Goal: Find specific page/section: Find specific page/section

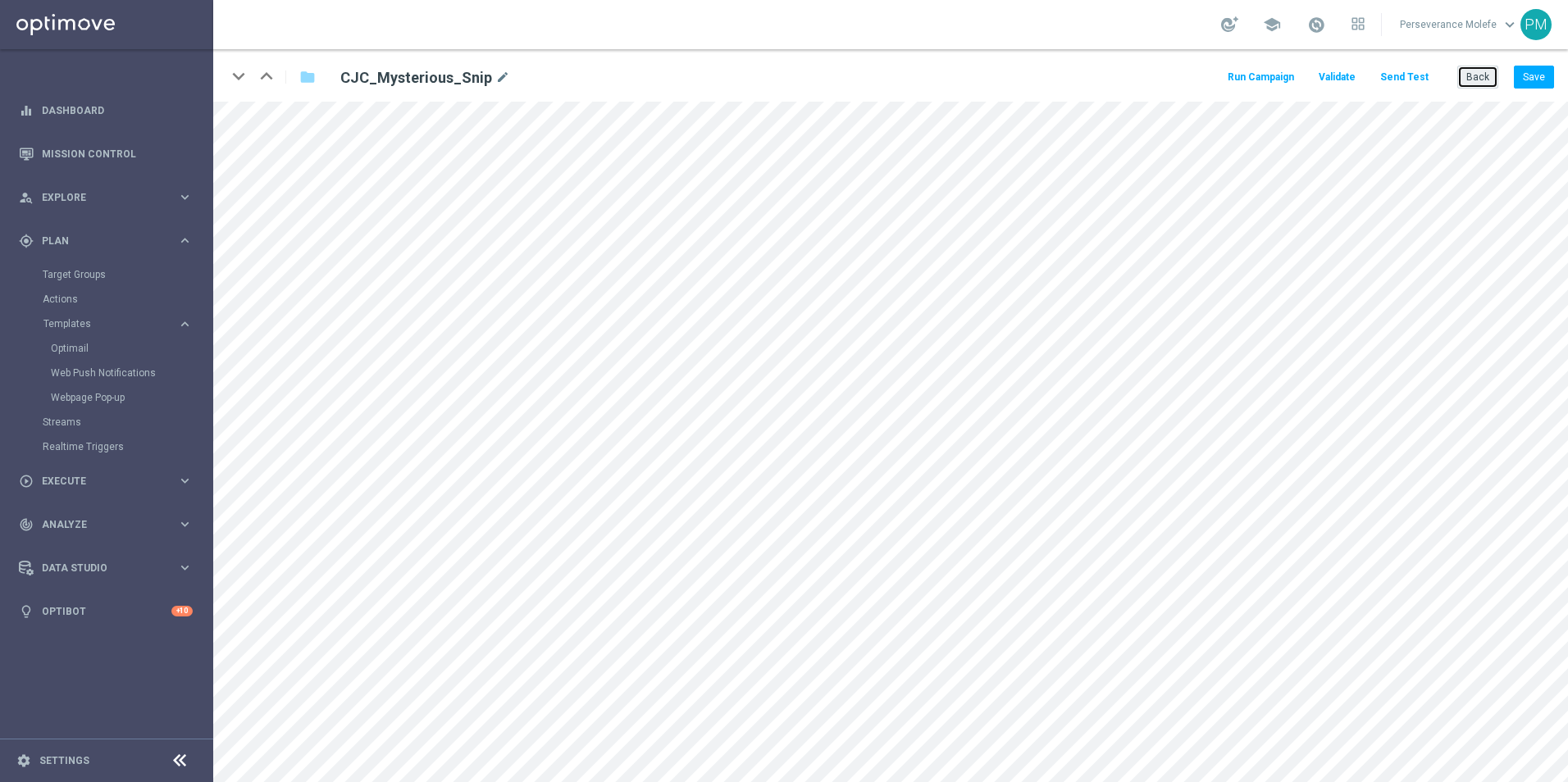
click at [1461, 82] on button "Back" at bounding box center [1477, 78] width 41 height 23
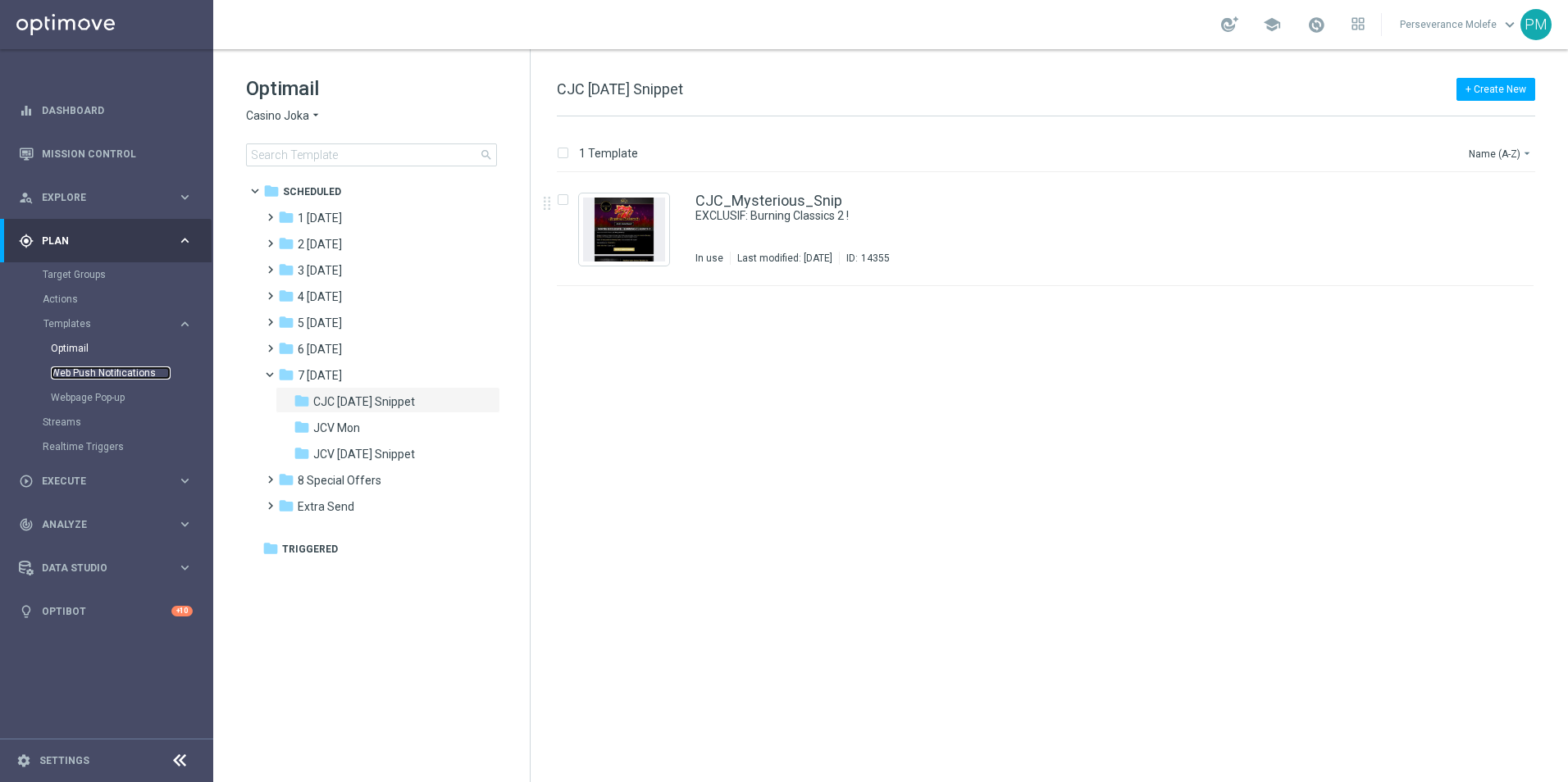
click at [111, 371] on link "Web Push Notifications" at bounding box center [110, 373] width 120 height 14
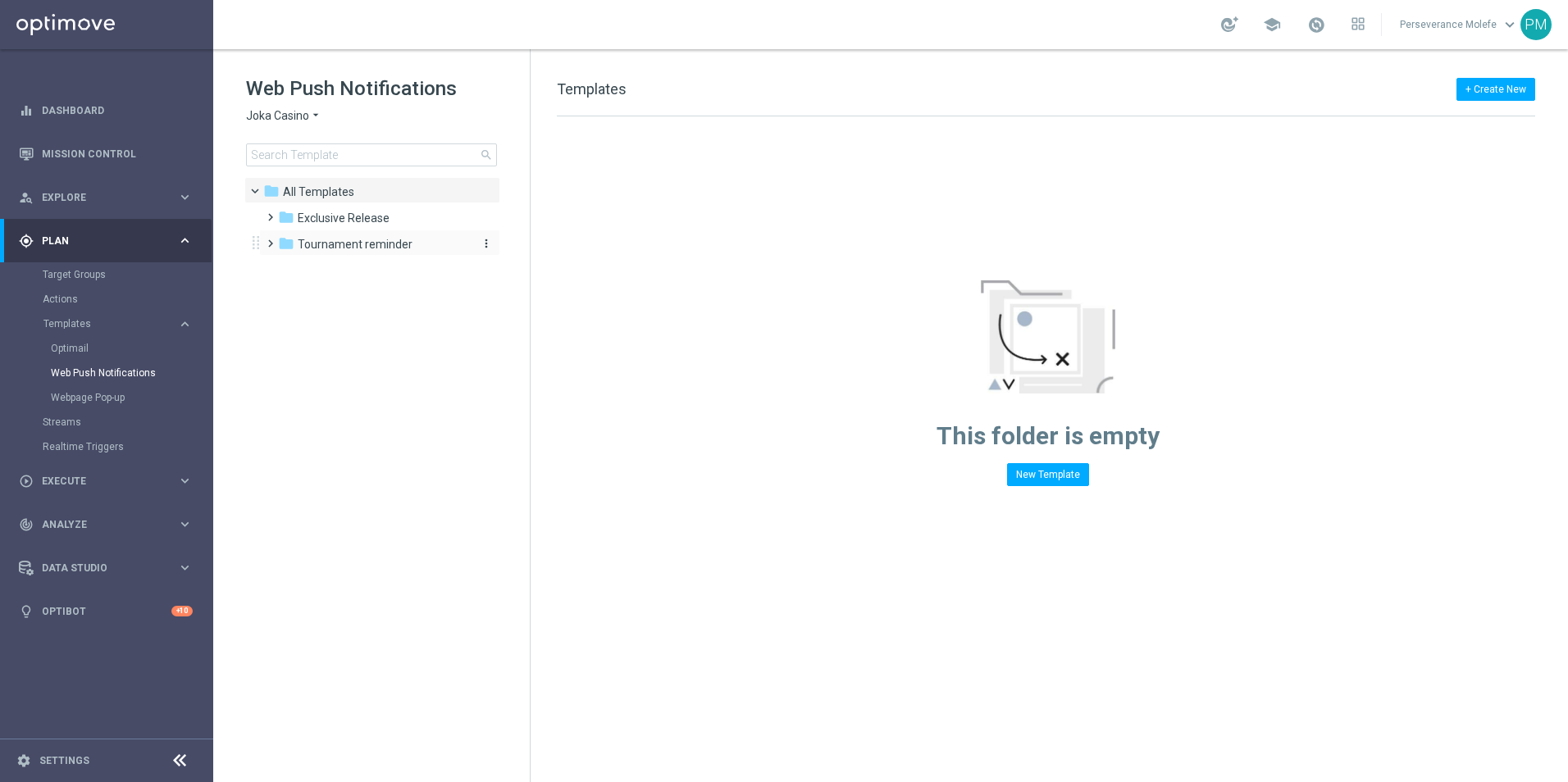
click at [408, 237] on div "folder Tournament reminder" at bounding box center [372, 244] width 189 height 18
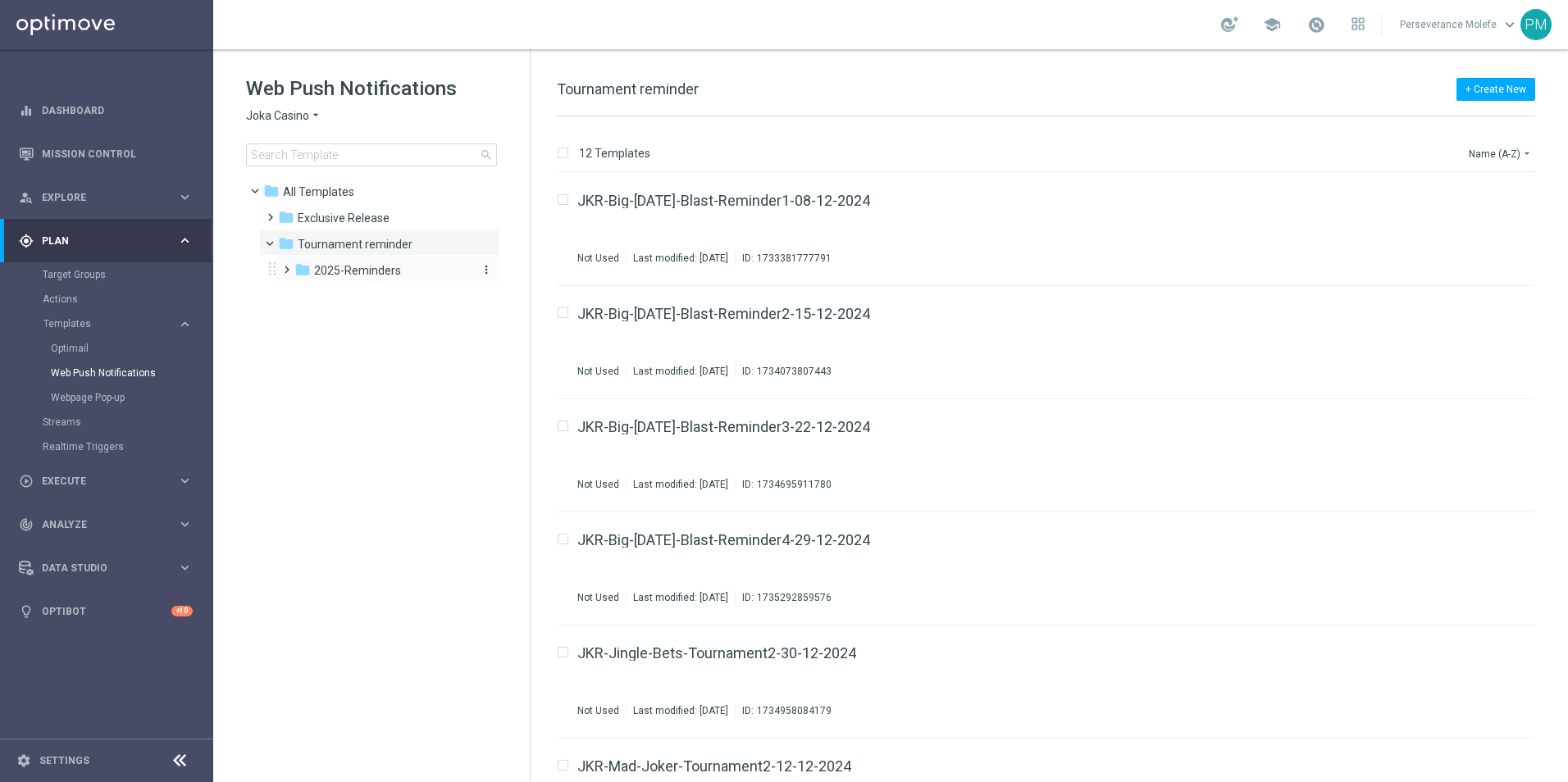
click at [411, 268] on div "folder 2025-Reminders" at bounding box center [382, 270] width 174 height 18
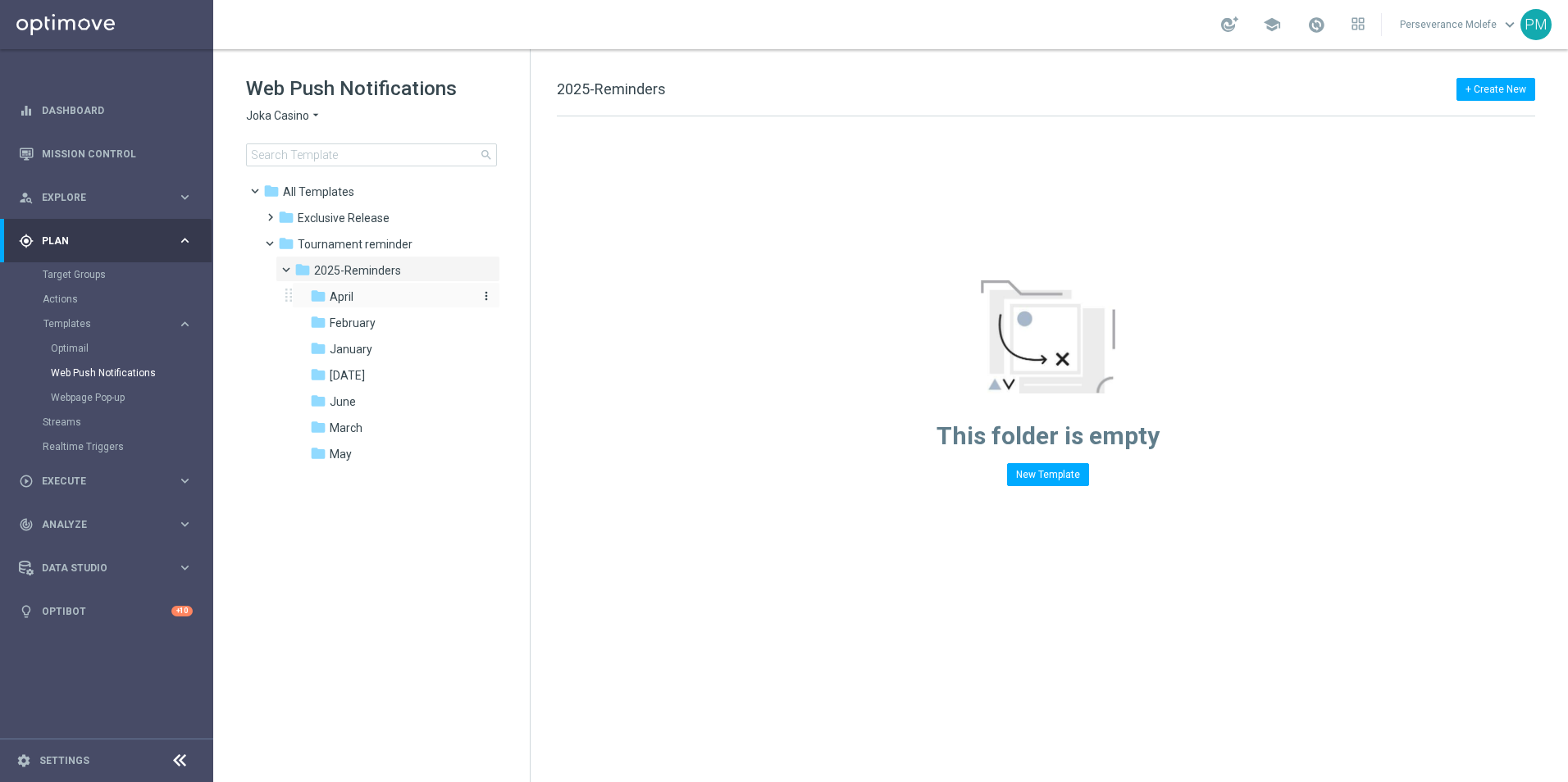
click at [392, 301] on div "folder April" at bounding box center [391, 297] width 162 height 18
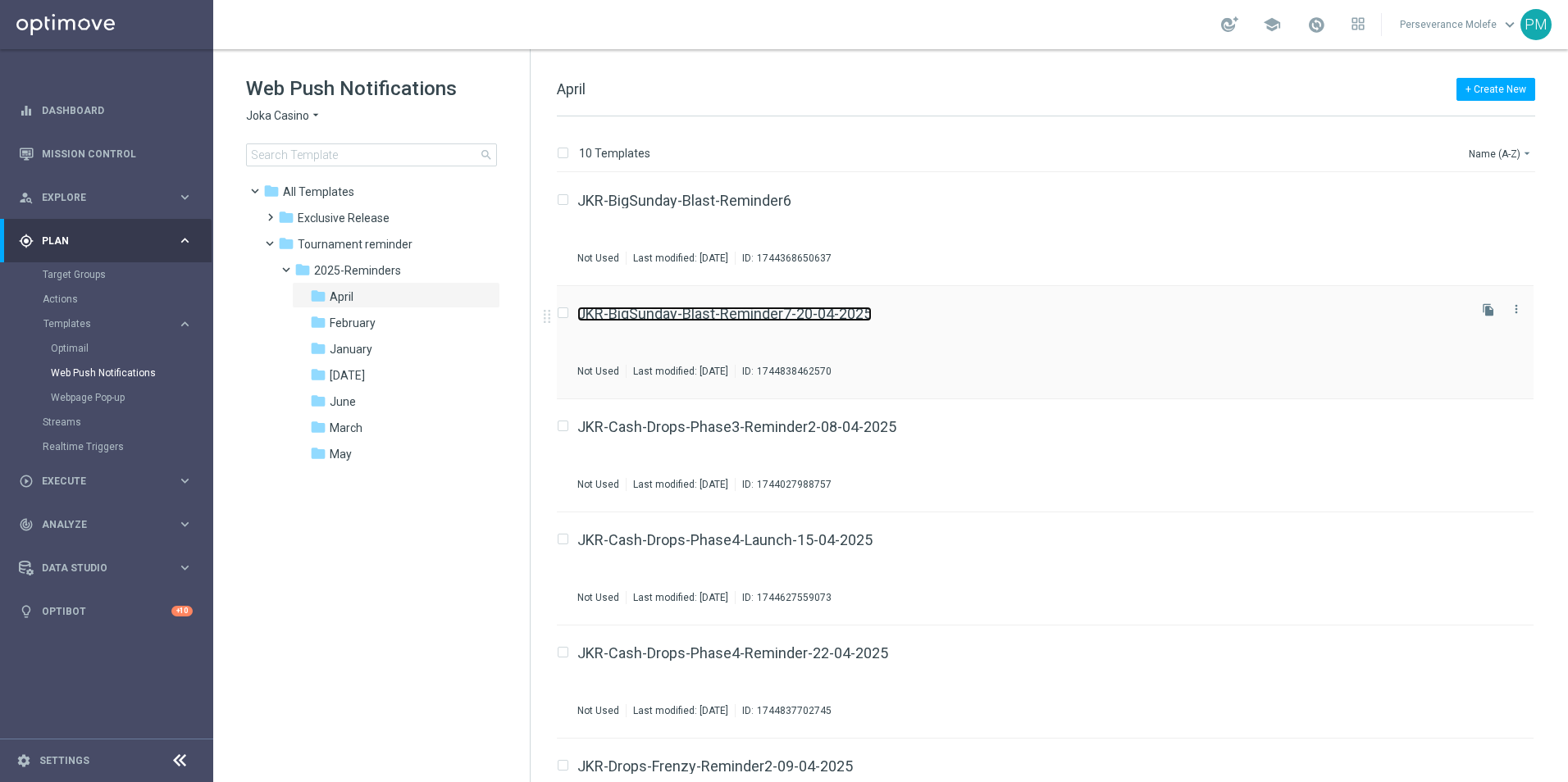
click at [646, 313] on link "JKR-BigSunday-Blast-Reminder7-20-04-2025" at bounding box center [725, 313] width 295 height 15
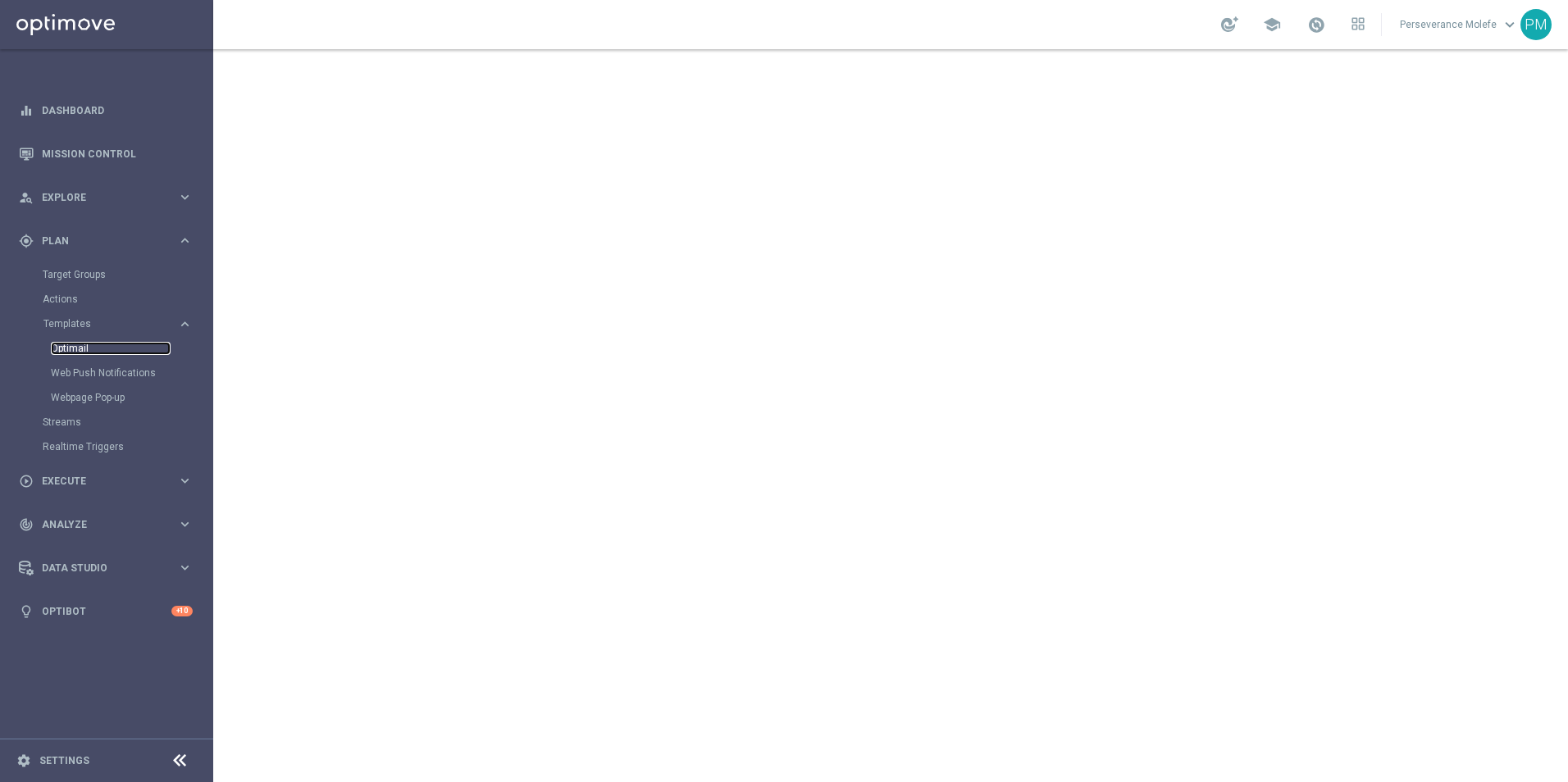
click at [88, 354] on link "Optimail" at bounding box center [110, 349] width 120 height 14
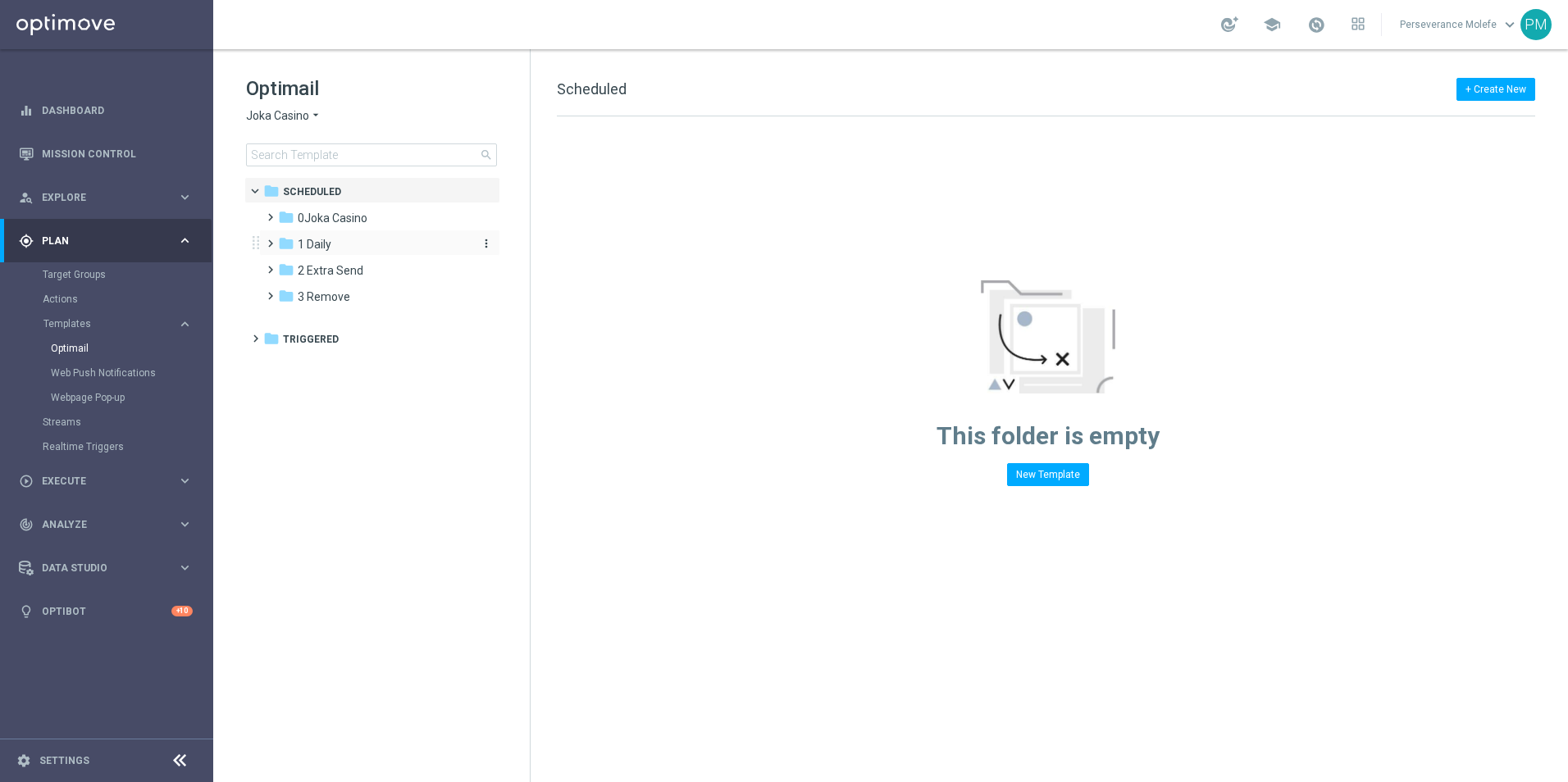
click at [361, 235] on div "folder 1 Daily" at bounding box center [372, 244] width 189 height 18
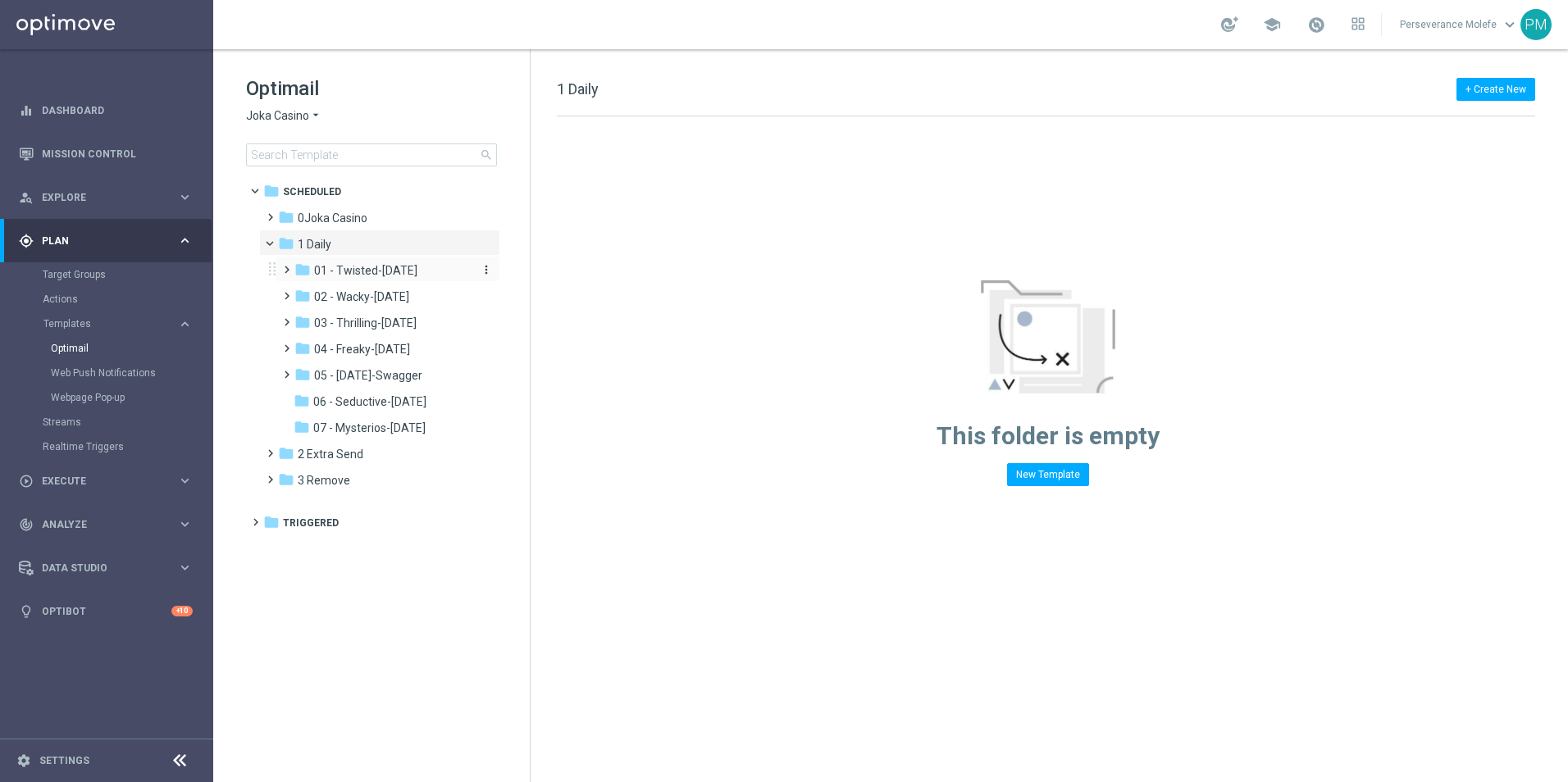
click at [366, 273] on span "01 - Twisted-[DATE]" at bounding box center [365, 270] width 104 height 15
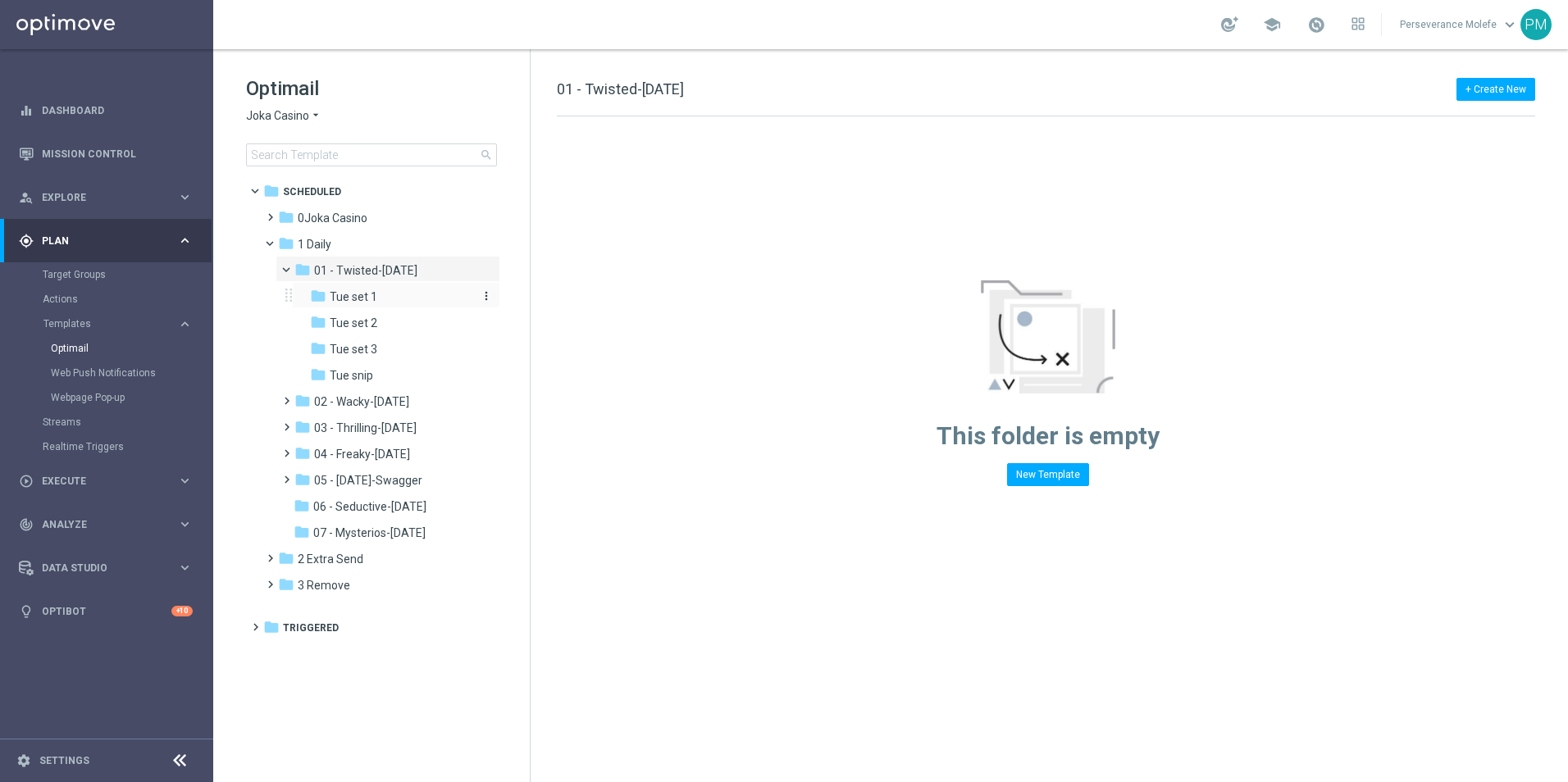
click at [394, 295] on div "folder Tue set 1" at bounding box center [391, 297] width 162 height 18
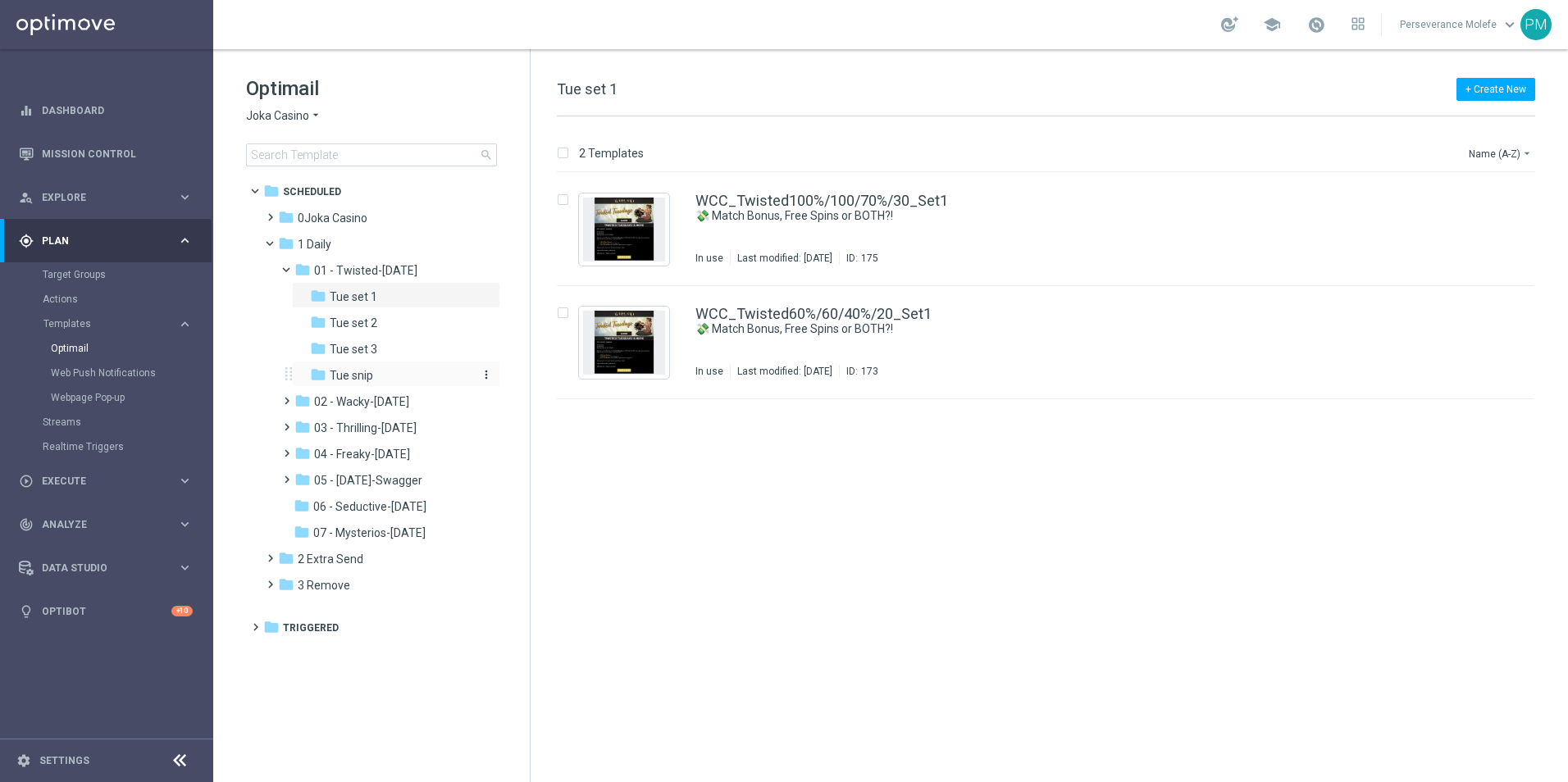
click at [404, 369] on div "folder Tue snip" at bounding box center [391, 375] width 162 height 18
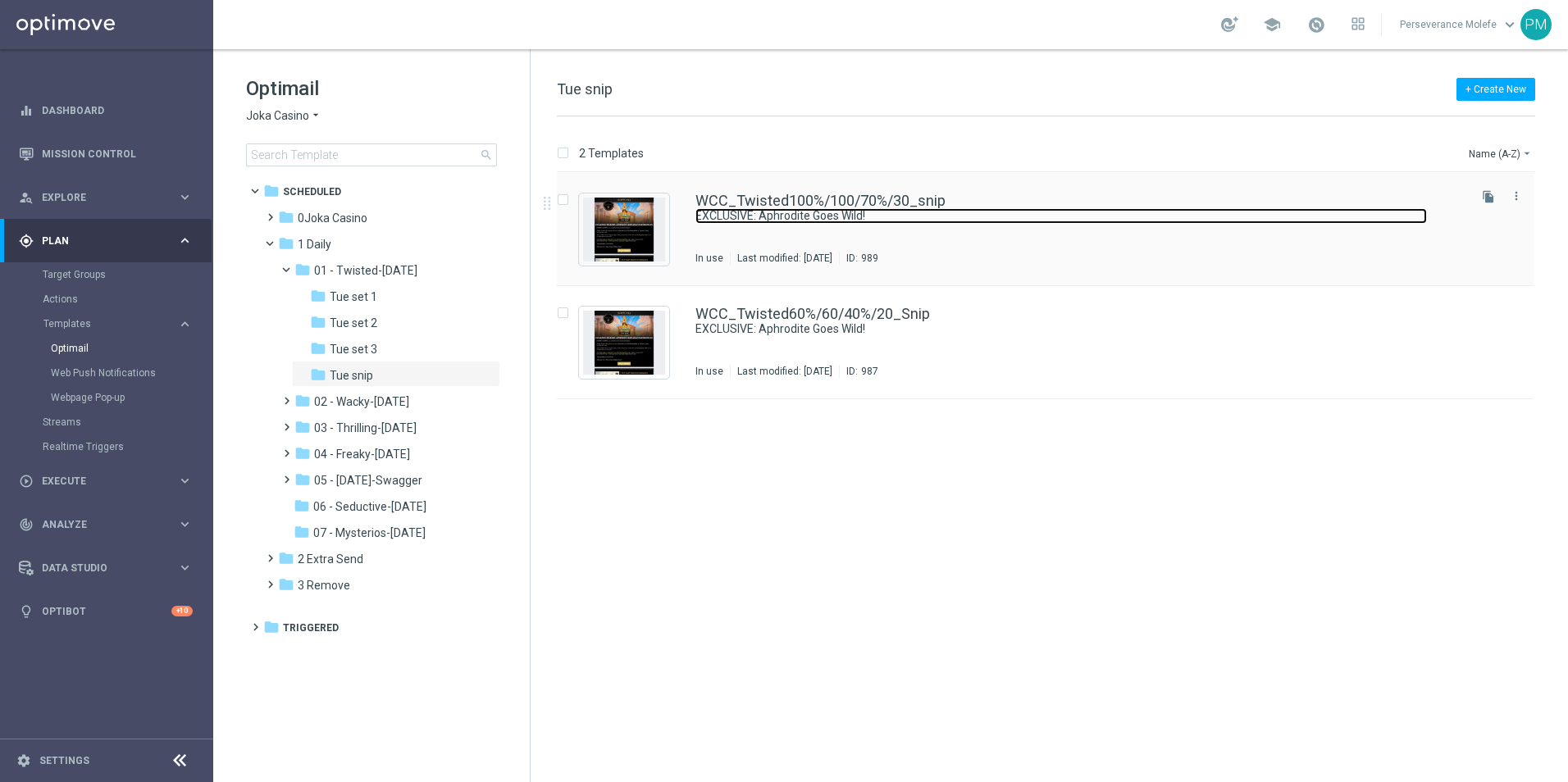
click at [766, 214] on link "EXCLUSIVE: Aphrodite Goes Wild!" at bounding box center [1060, 216] width 732 height 16
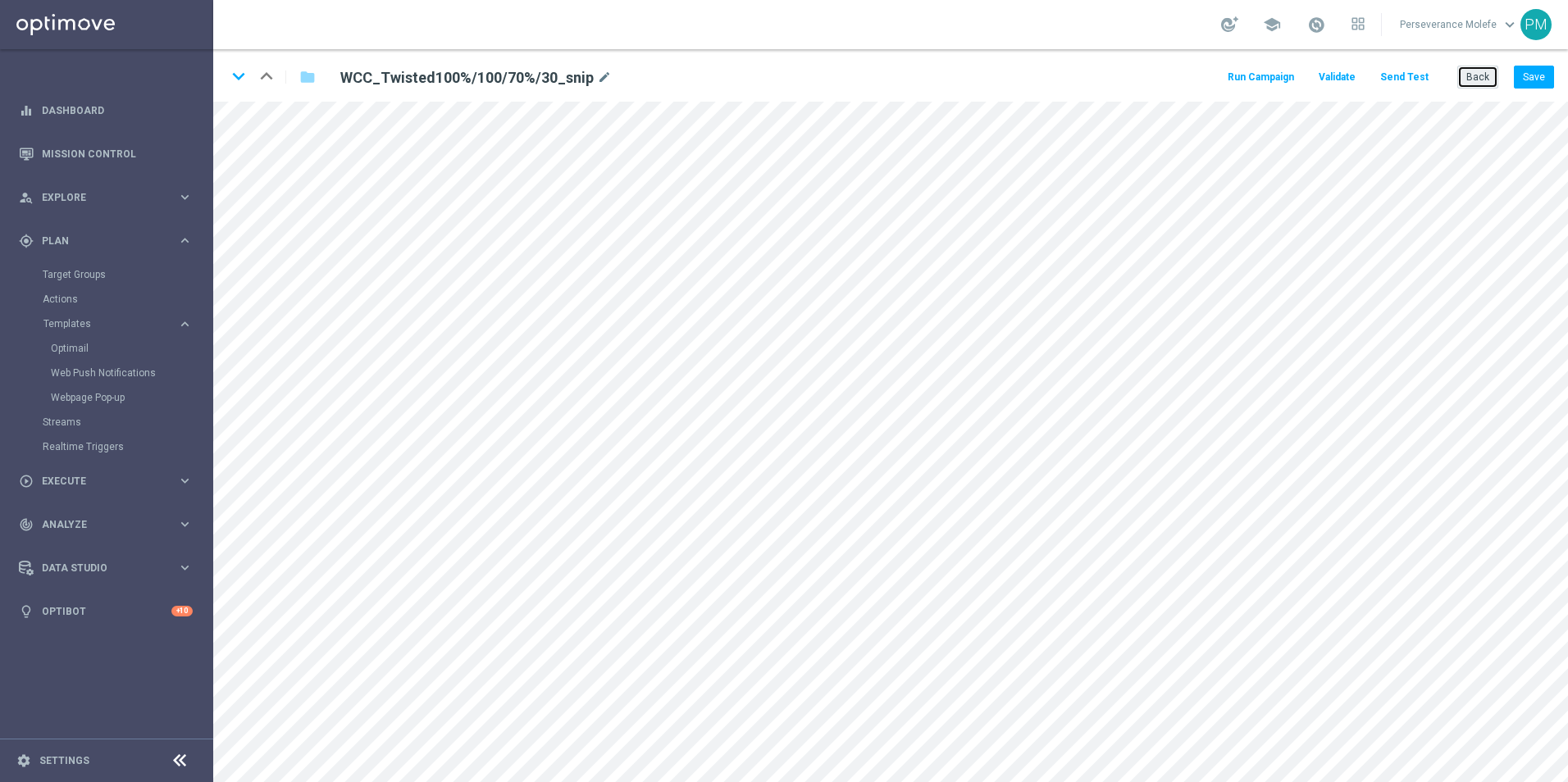
click at [1461, 81] on button "Back" at bounding box center [1477, 78] width 41 height 23
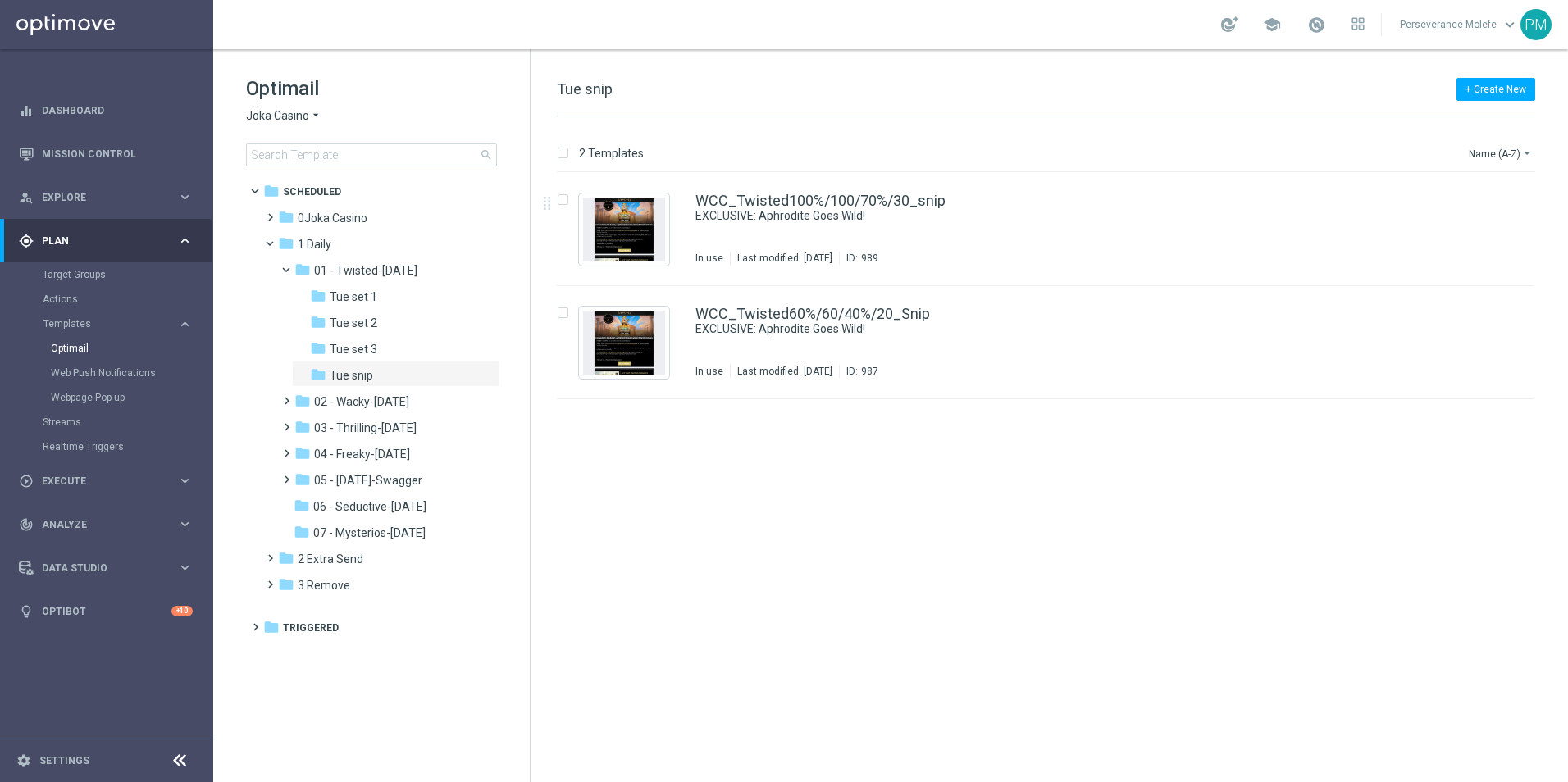
click at [277, 102] on div "Optimail Joka Casino arrow_drop_down × Joka Casino search" at bounding box center [388, 121] width 284 height 91
click at [277, 114] on span "Joka Casino" at bounding box center [277, 116] width 63 height 16
click at [316, 267] on div "Casino Joka" at bounding box center [308, 272] width 123 height 19
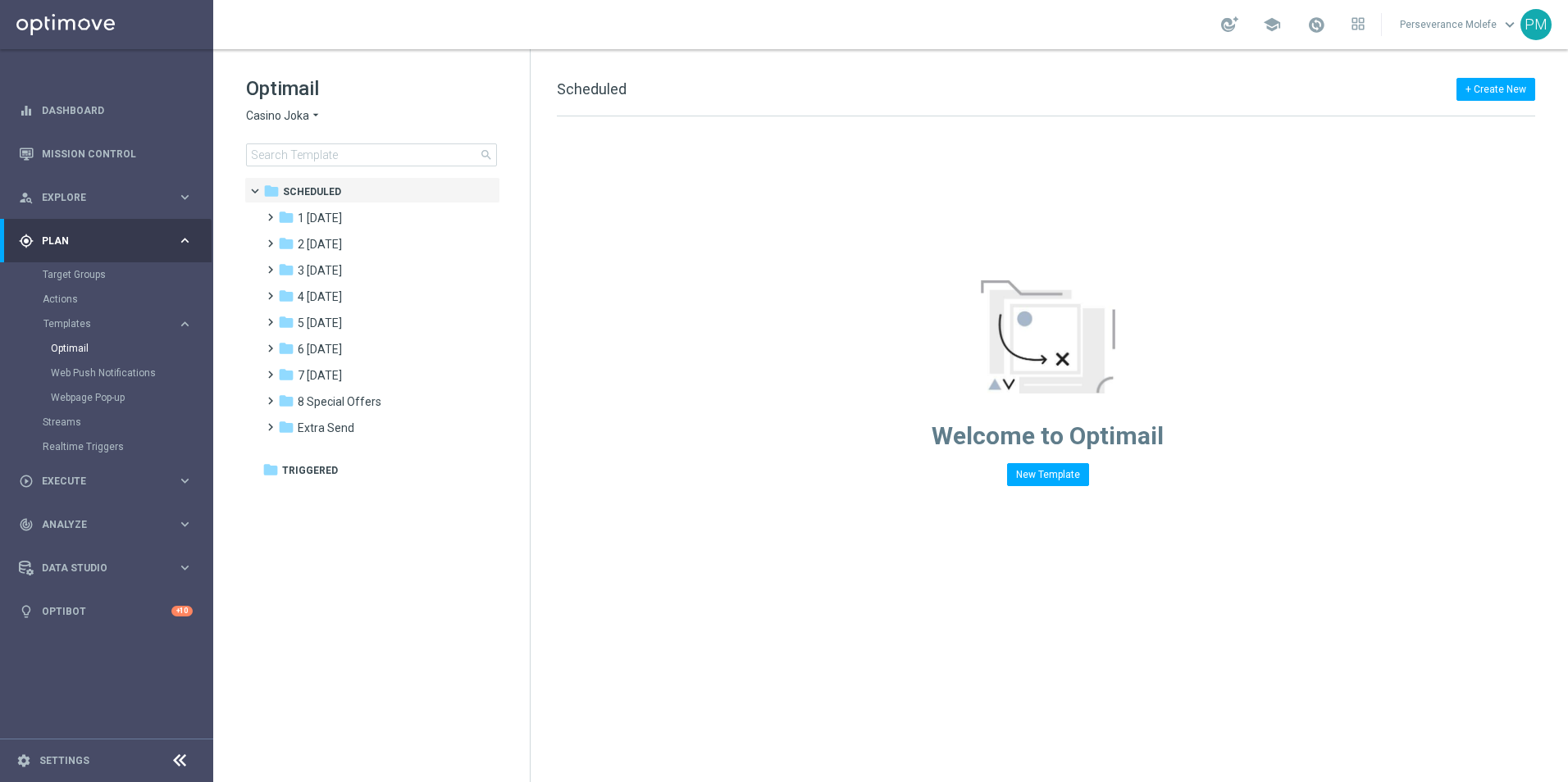
click at [301, 116] on span "Casino Joka" at bounding box center [277, 116] width 63 height 16
click at [513, 320] on tree-viewport "folder Scheduled more_vert folder 1 [DATE] more_vert" at bounding box center [386, 478] width 284 height 602
click at [354, 350] on div "folder 6 [DATE]" at bounding box center [372, 349] width 189 height 18
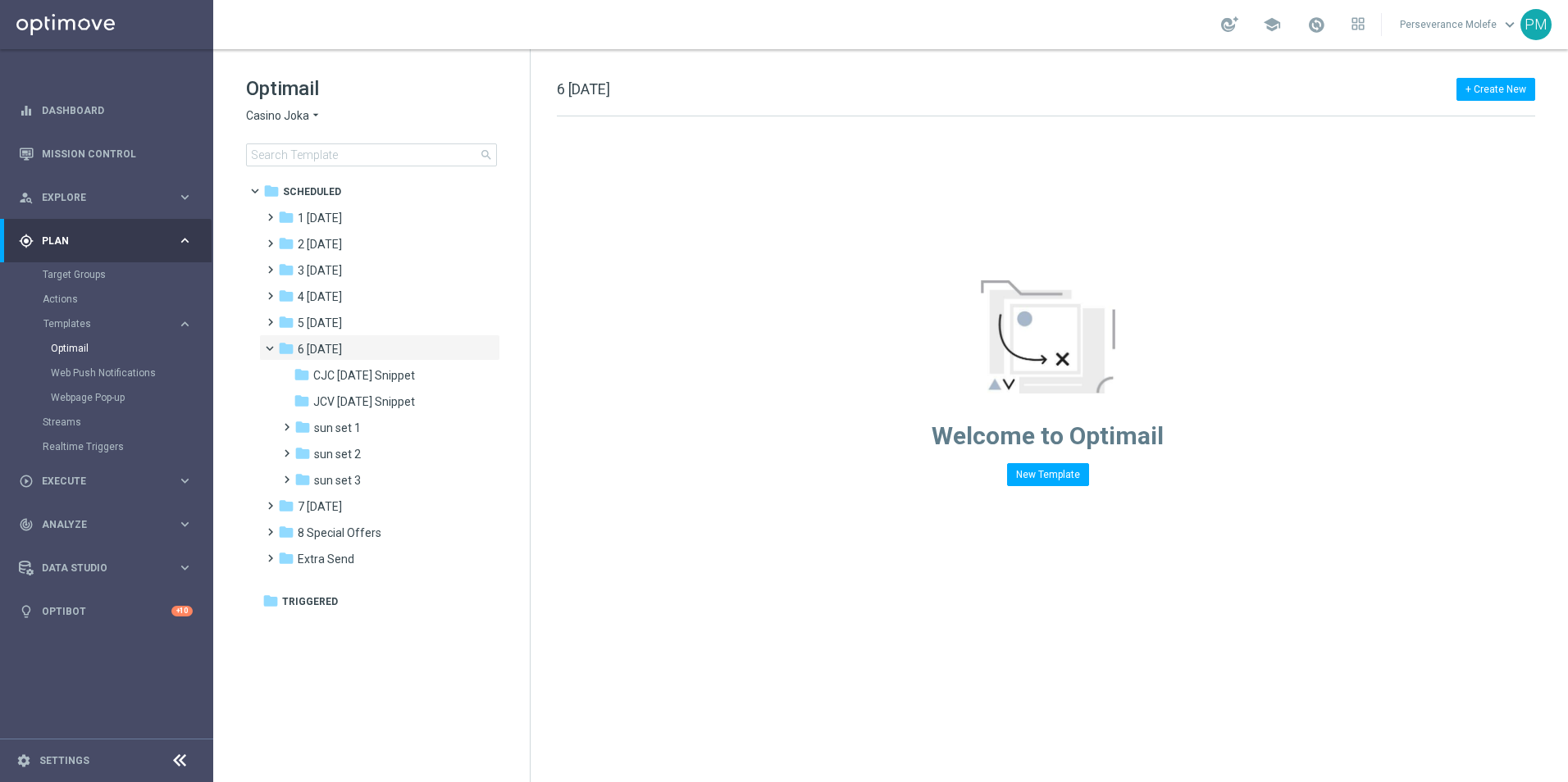
click at [328, 118] on div "Casino Joka arrow_drop_down × Casino Joka" at bounding box center [371, 116] width 251 height 16
click at [300, 98] on h1 "Optimail" at bounding box center [371, 88] width 251 height 26
click at [298, 131] on div "Optimail Casino Joka arrow_drop_down × Casino Joka search" at bounding box center [388, 121] width 284 height 91
click at [298, 120] on span "Casino Joka" at bounding box center [277, 116] width 63 height 16
click at [299, 142] on div "Joka Casino" at bounding box center [308, 135] width 123 height 19
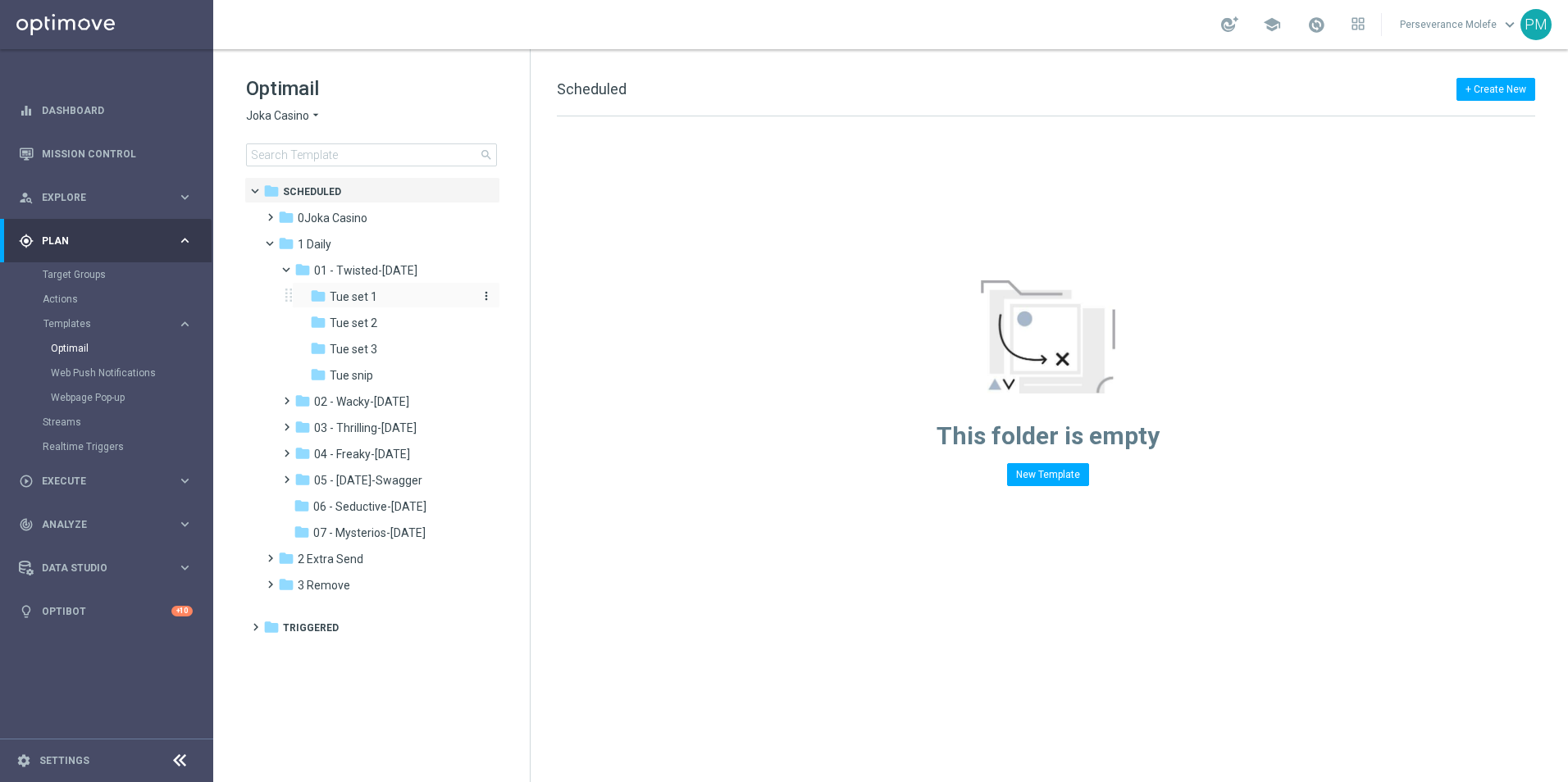
click at [372, 297] on span "Tue set 1" at bounding box center [353, 297] width 47 height 15
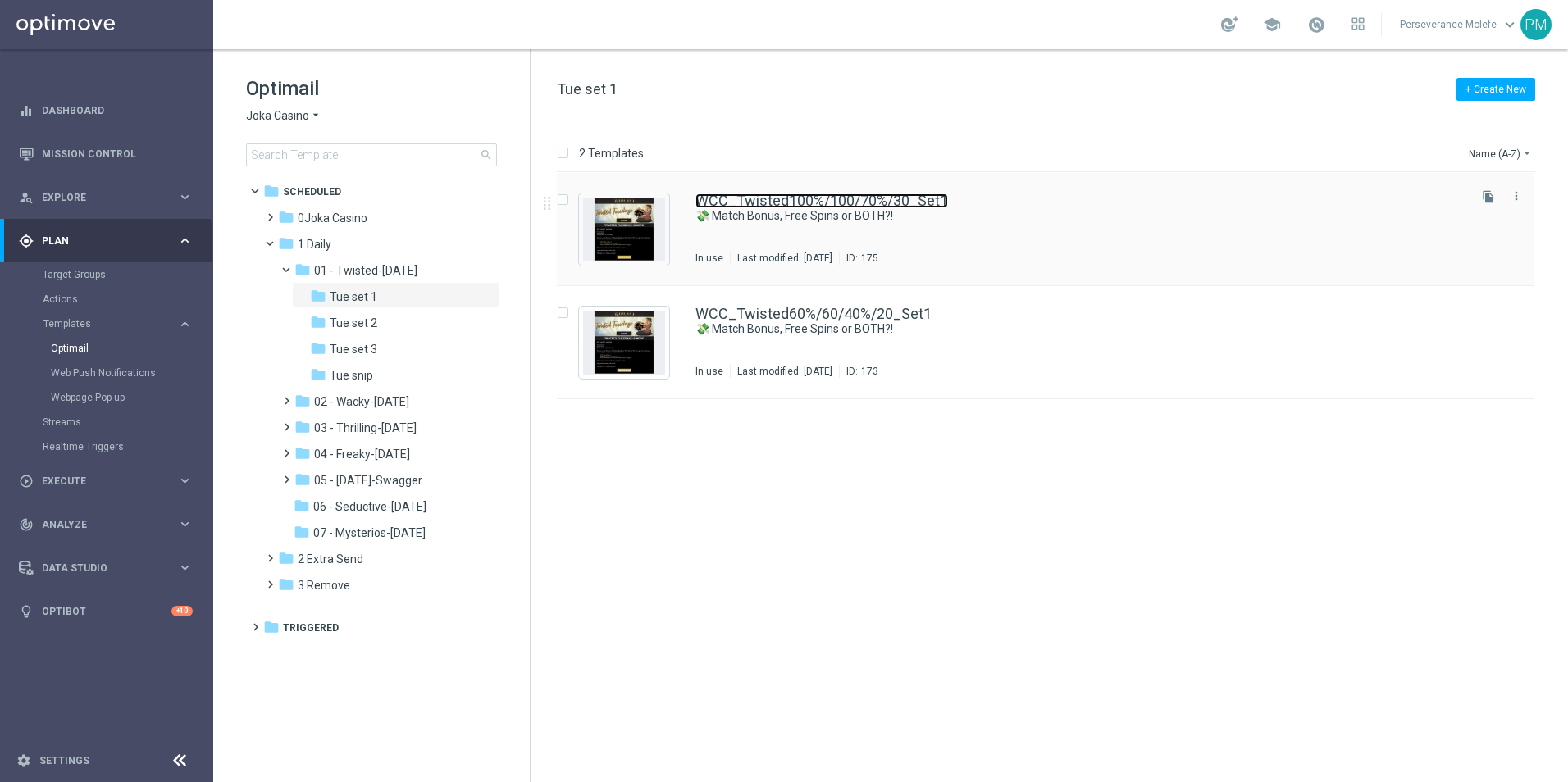
click at [780, 205] on link "WCC_Twisted100%/100/70%/30_Set1" at bounding box center [821, 201] width 253 height 15
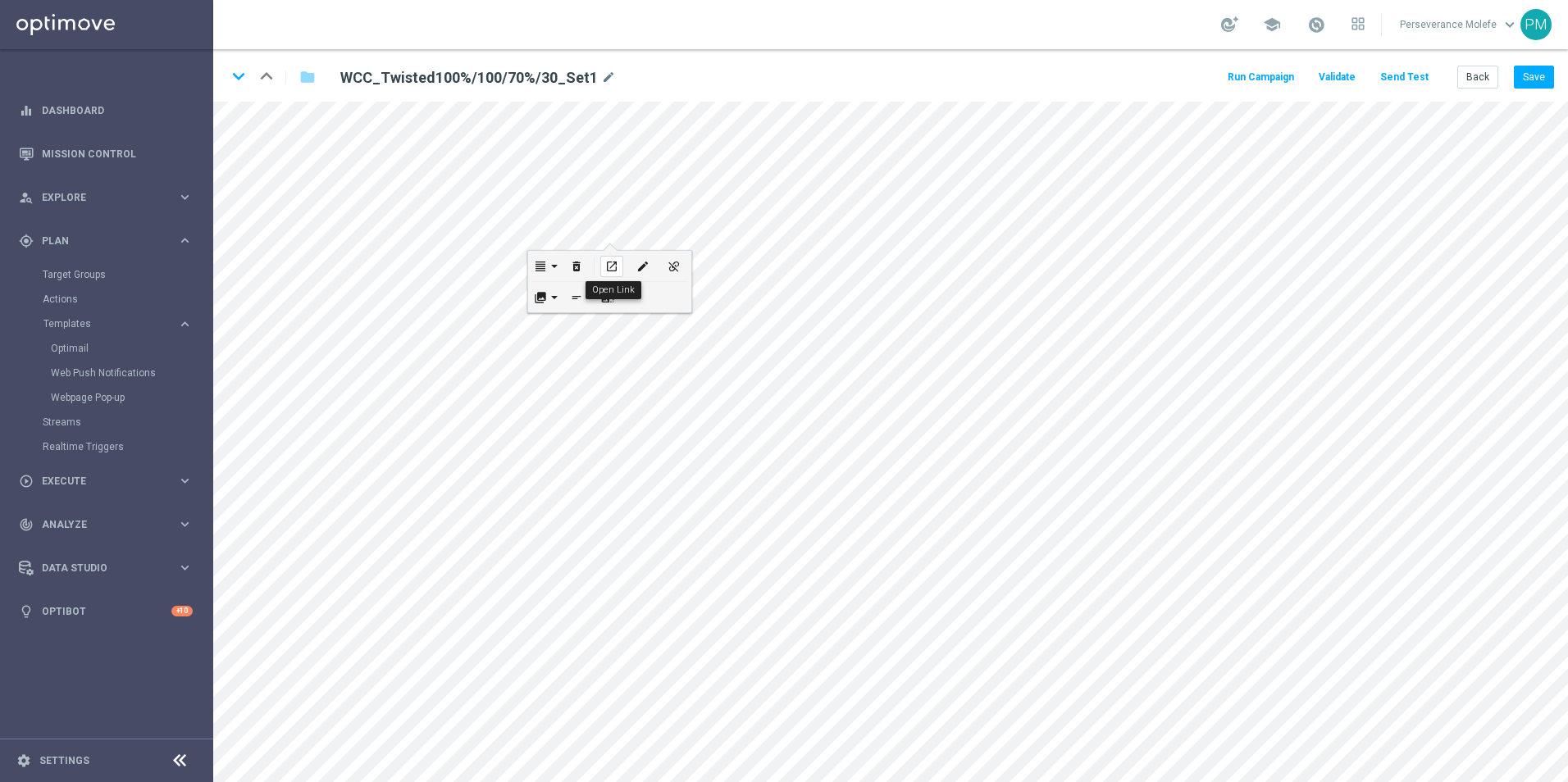
click at [618, 267] on div "open_in_new" at bounding box center [612, 266] width 23 height 21
click at [620, 267] on div "open_in_new" at bounding box center [612, 266] width 23 height 21
click at [73, 349] on link "Optimail" at bounding box center [110, 349] width 120 height 14
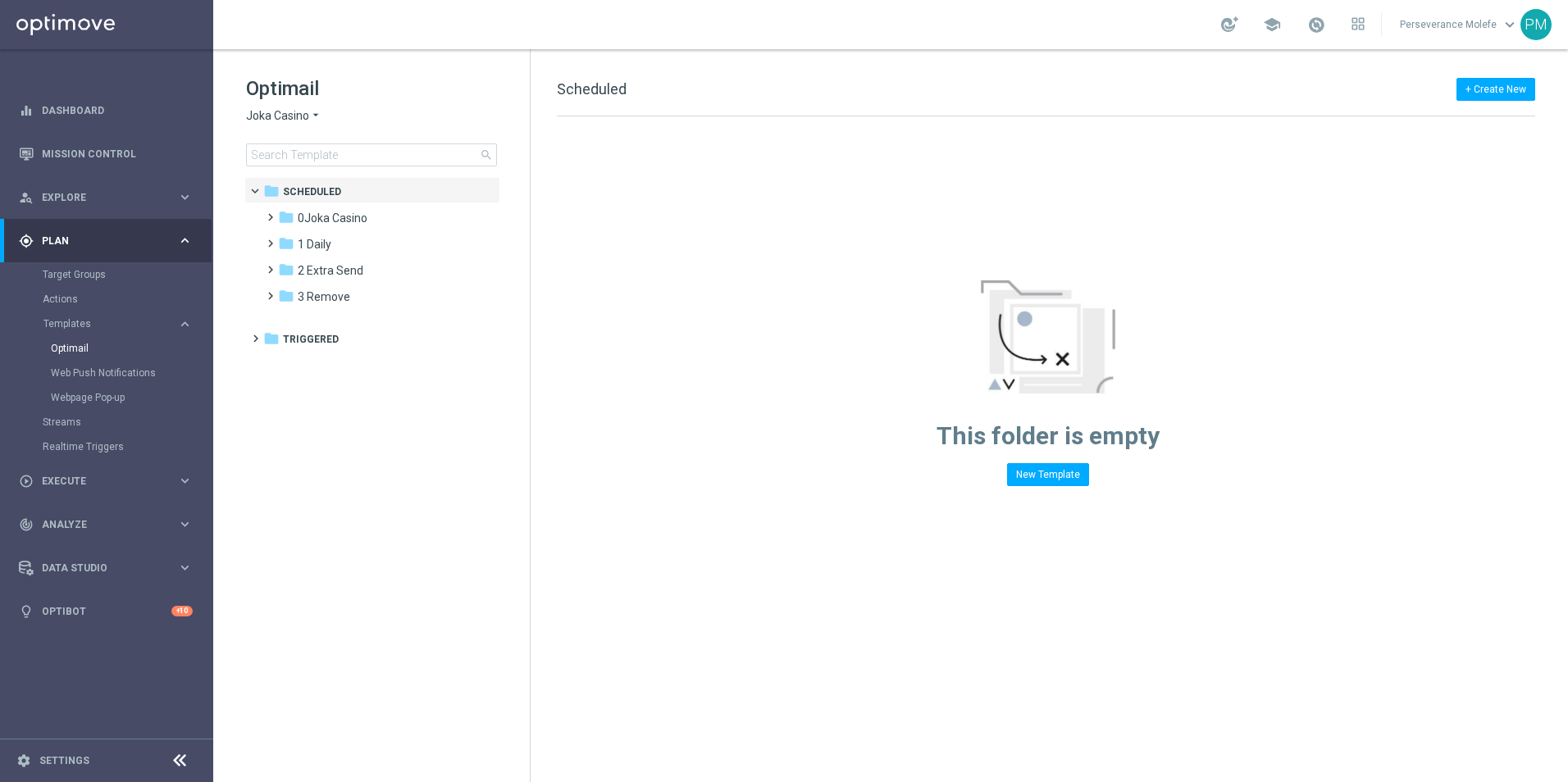
click at [278, 114] on span "Joka Casino" at bounding box center [277, 116] width 63 height 16
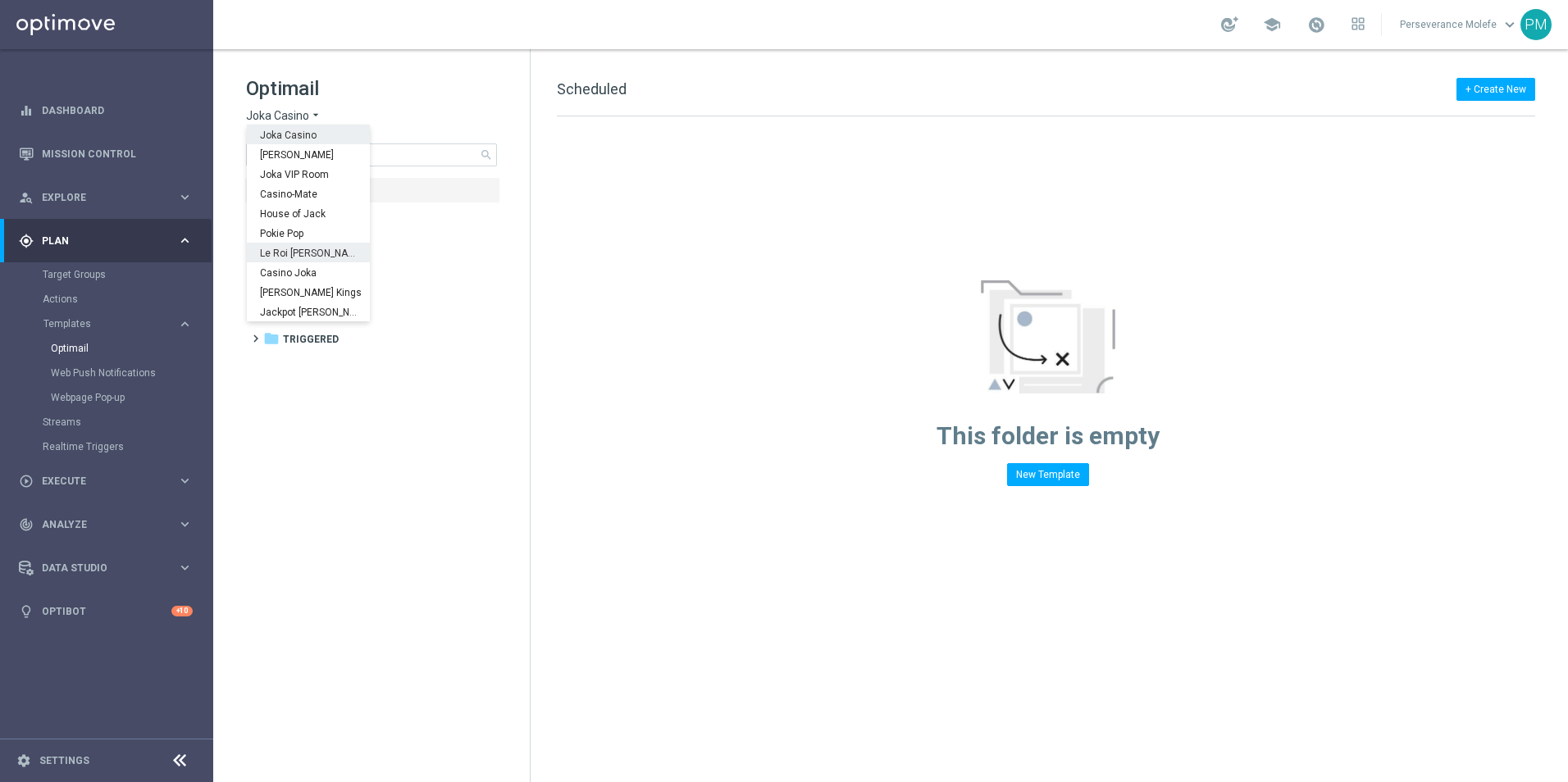
click at [285, 243] on div "Le Roi [PERSON_NAME]" at bounding box center [308, 252] width 123 height 19
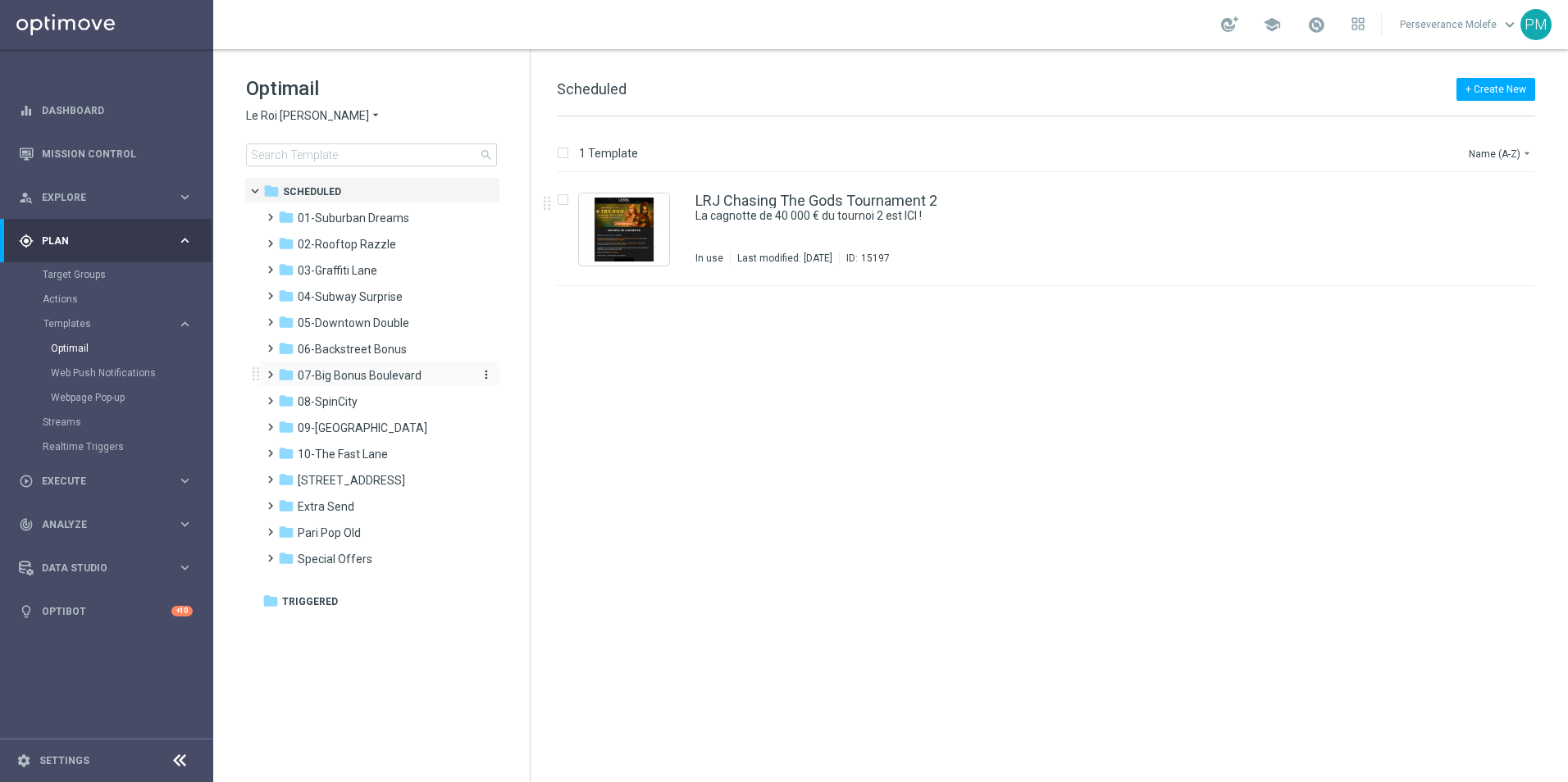
click at [370, 381] on span "07-Big Bonus Boulevard" at bounding box center [360, 375] width 124 height 15
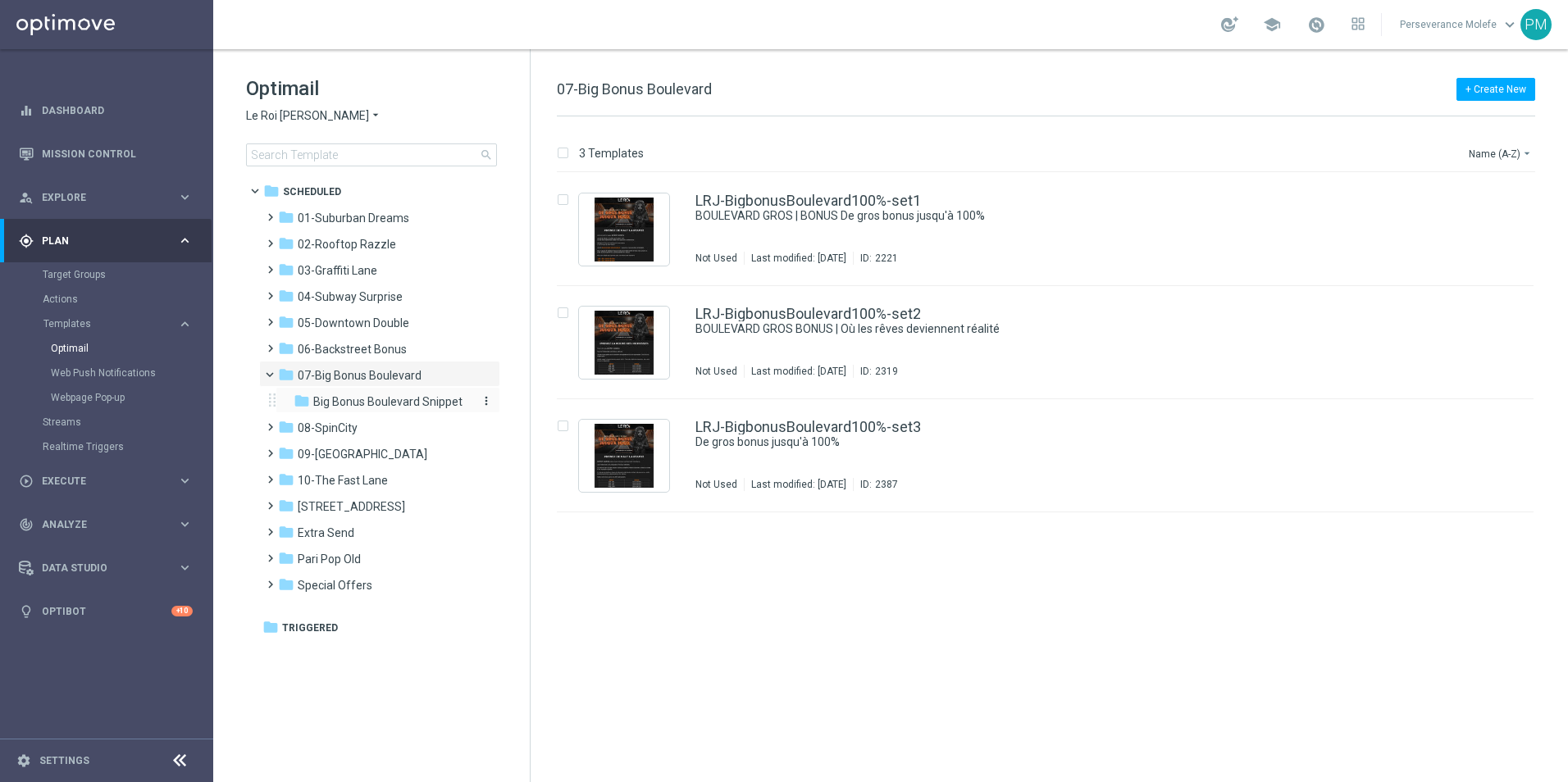
click at [366, 406] on span "Big Bonus Boulevard Snippet" at bounding box center [388, 401] width 149 height 15
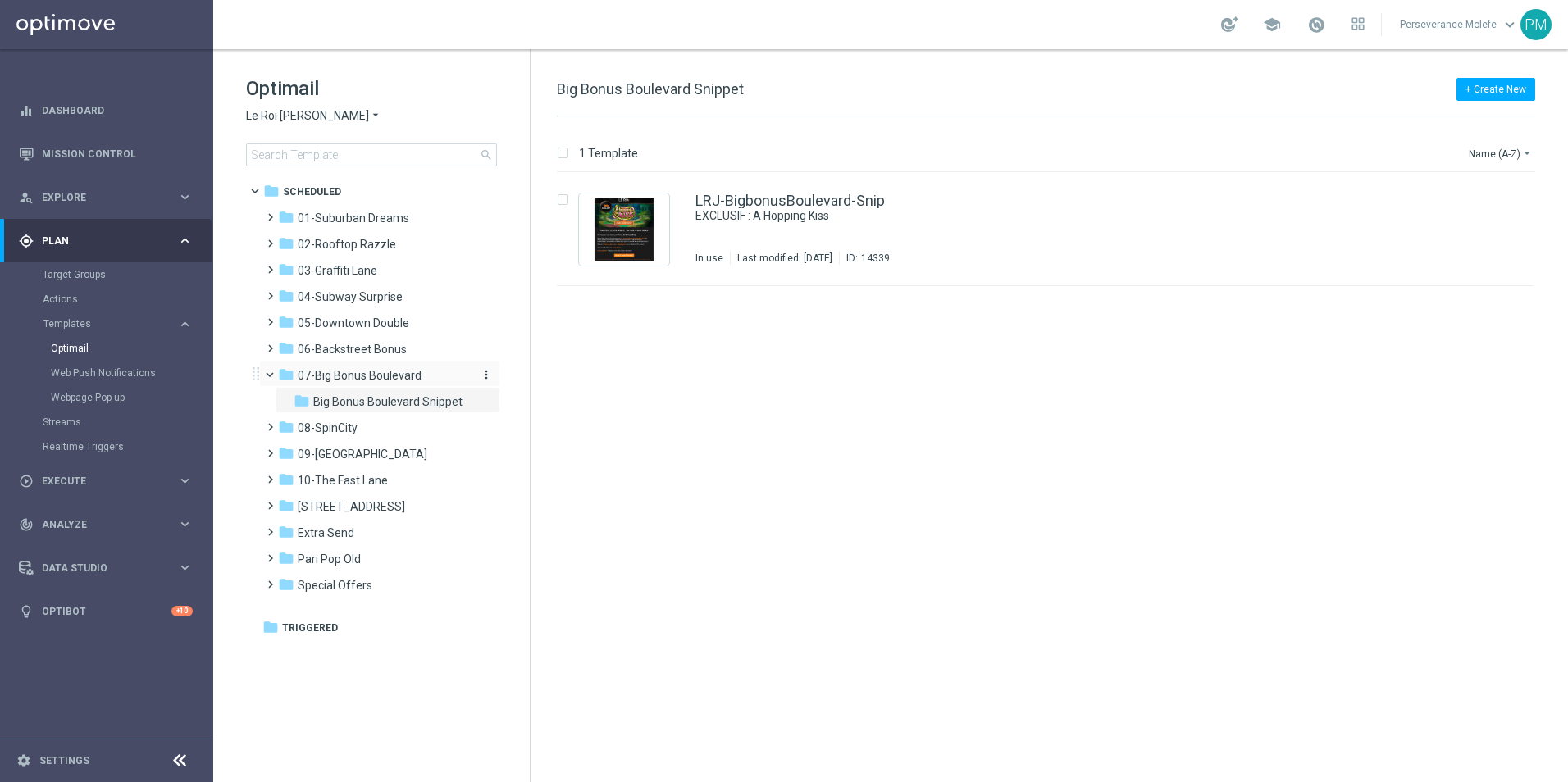
click at [396, 372] on span "07-Big Bonus Boulevard" at bounding box center [360, 375] width 124 height 15
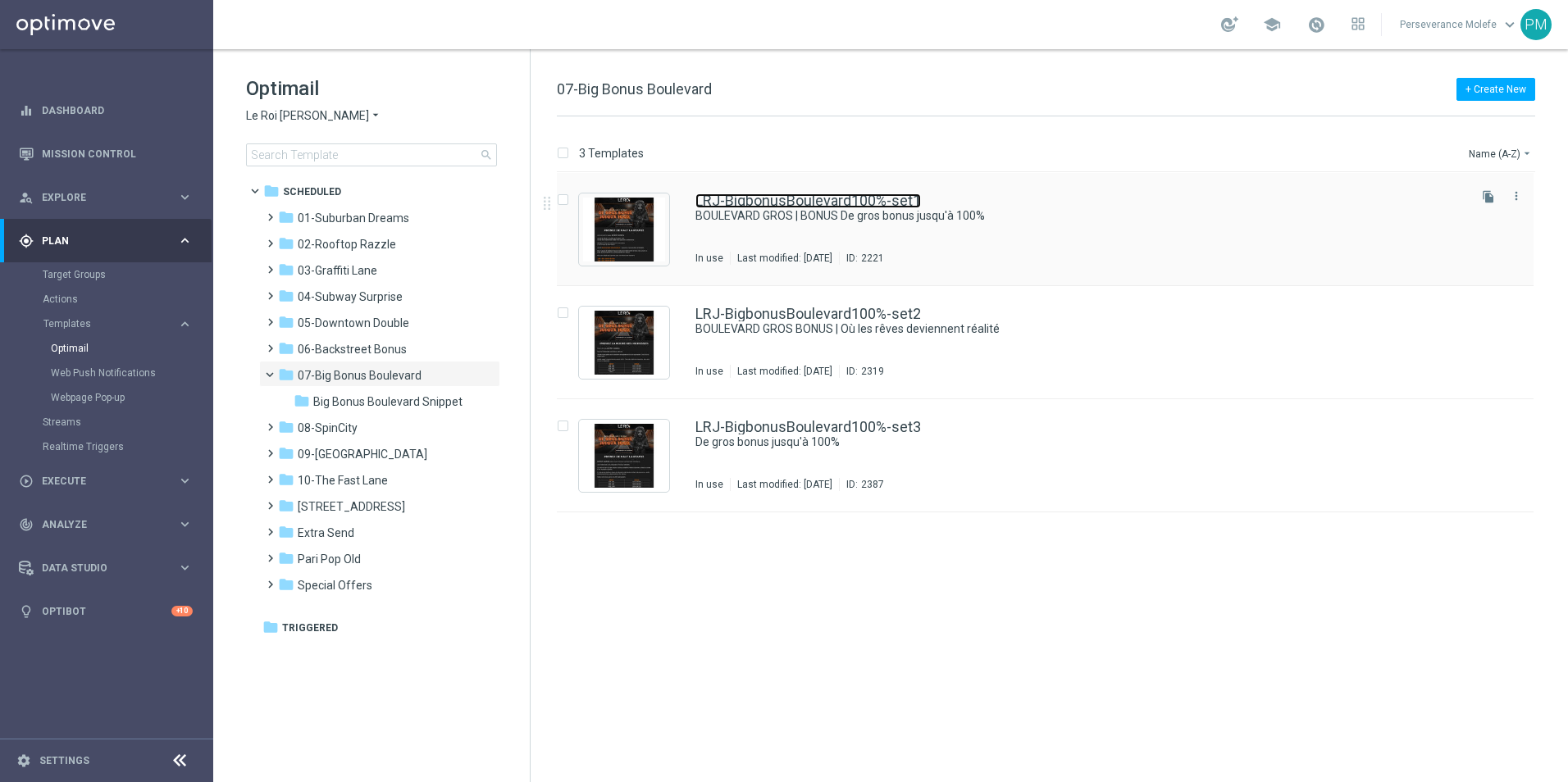
click at [752, 205] on link "LRJ-BigbonusBoulevard100%-set1" at bounding box center [807, 201] width 226 height 15
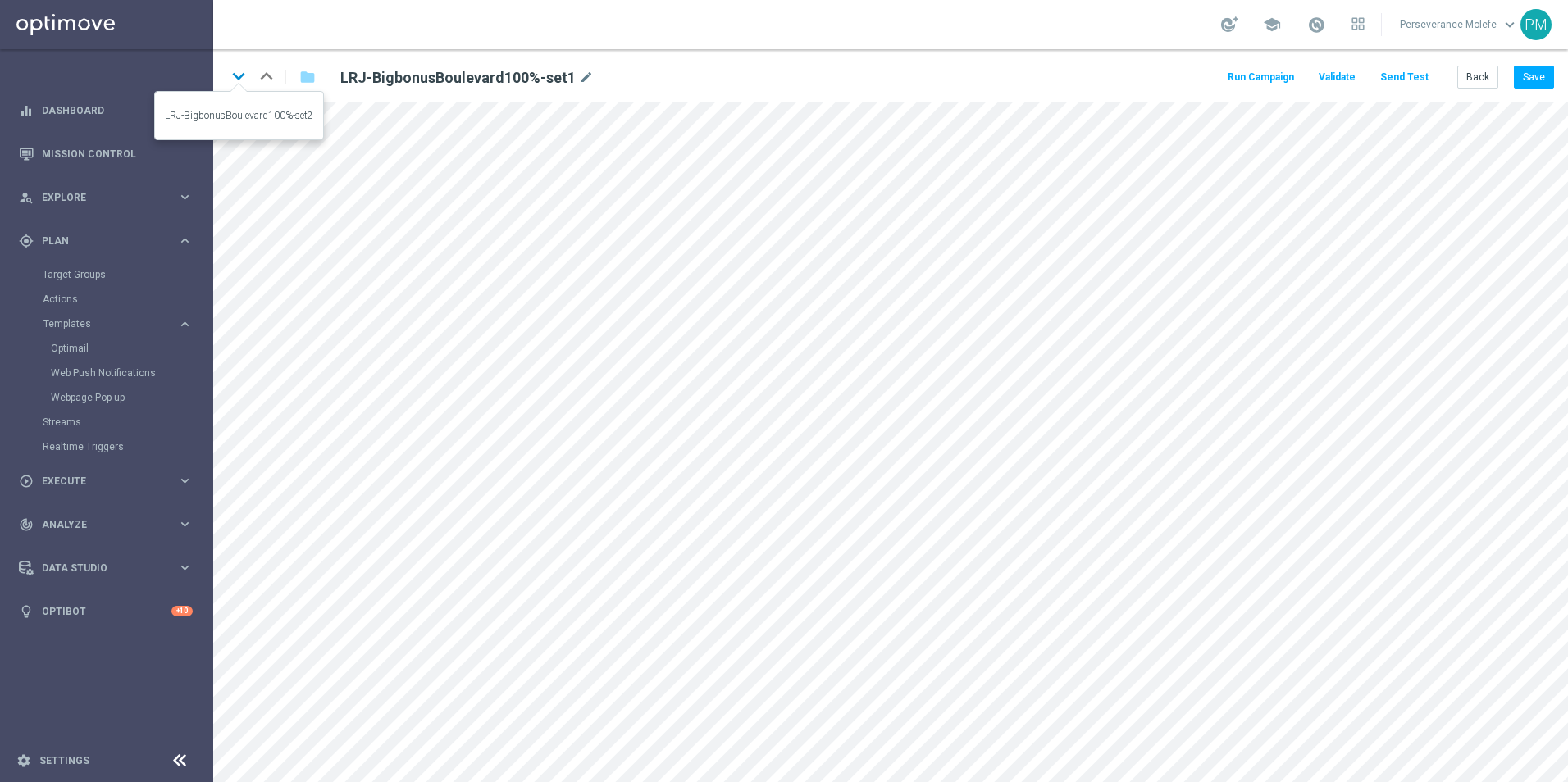
click at [235, 78] on icon "keyboard_arrow_down" at bounding box center [238, 76] width 24 height 24
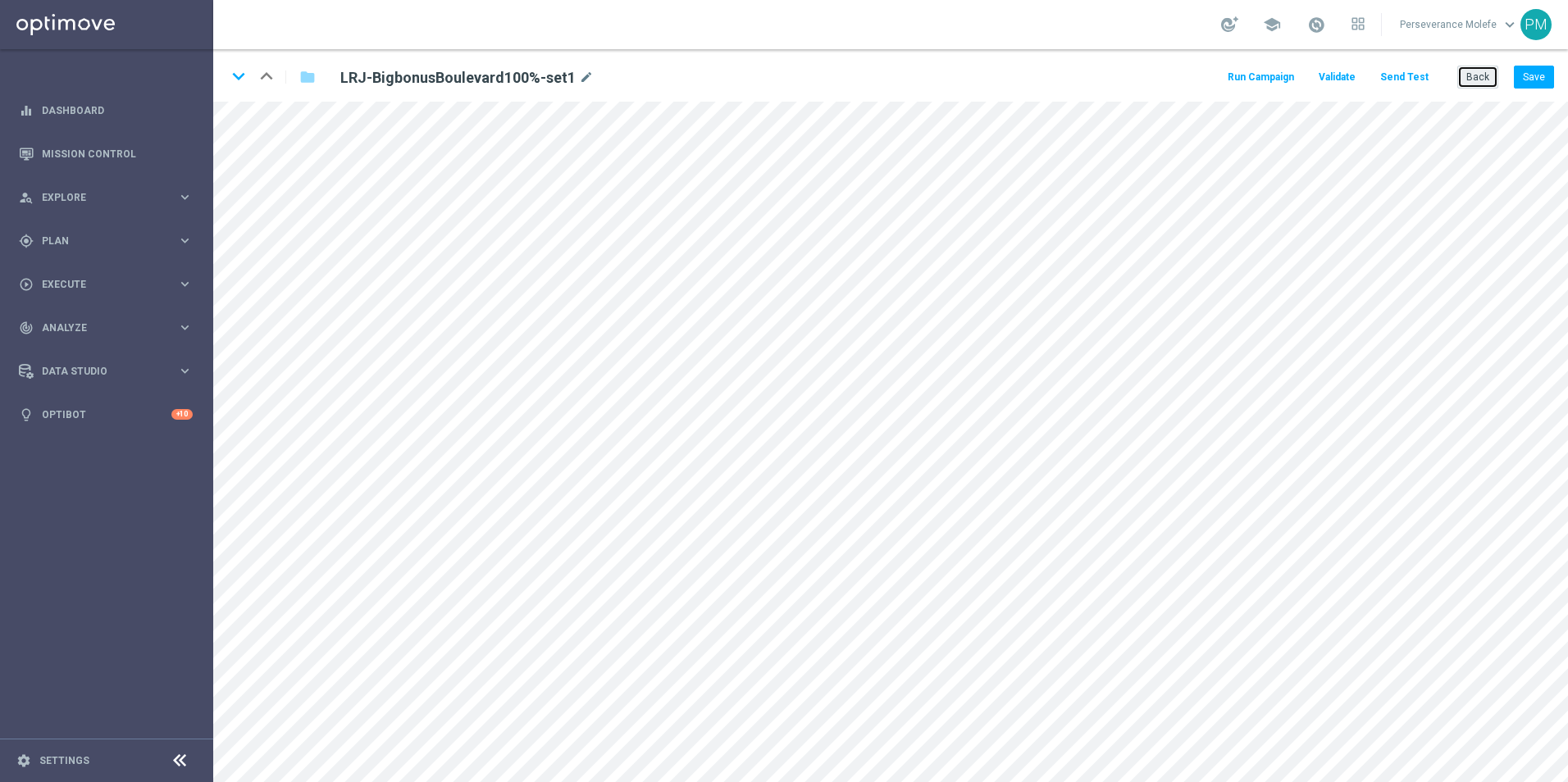
click at [1460, 82] on button "Back" at bounding box center [1477, 78] width 41 height 23
